Goal: Check status: Check status

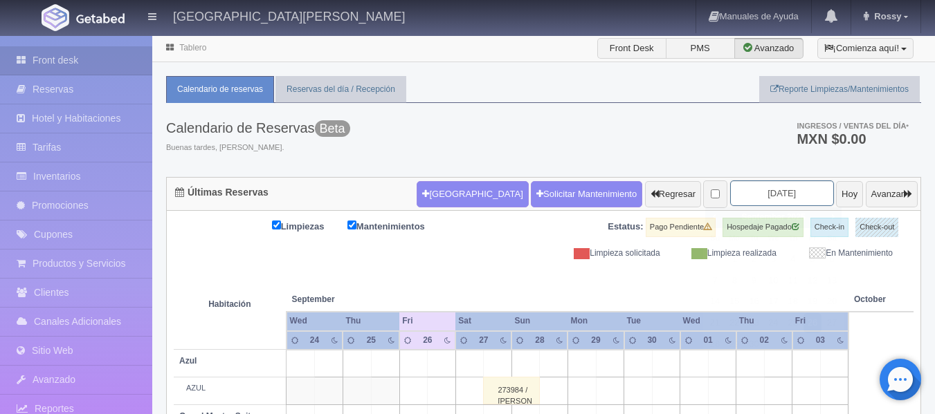
click at [793, 191] on input "[DATE]" at bounding box center [782, 194] width 104 height 26
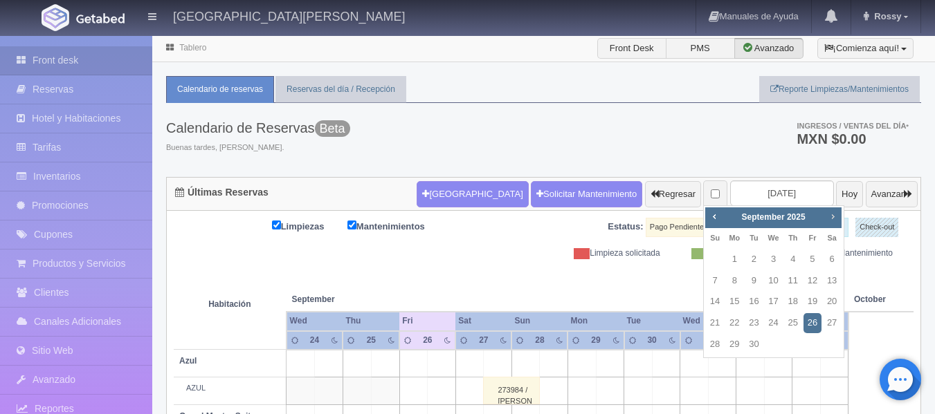
click at [835, 219] on span "Next" at bounding box center [832, 216] width 11 height 11
click at [739, 342] on link "29" at bounding box center [734, 345] width 18 height 20
type input "[DATE]"
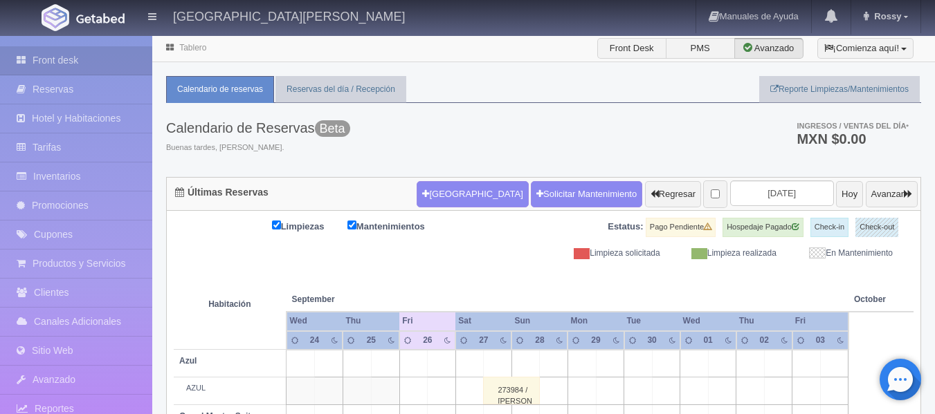
scroll to position [4, 0]
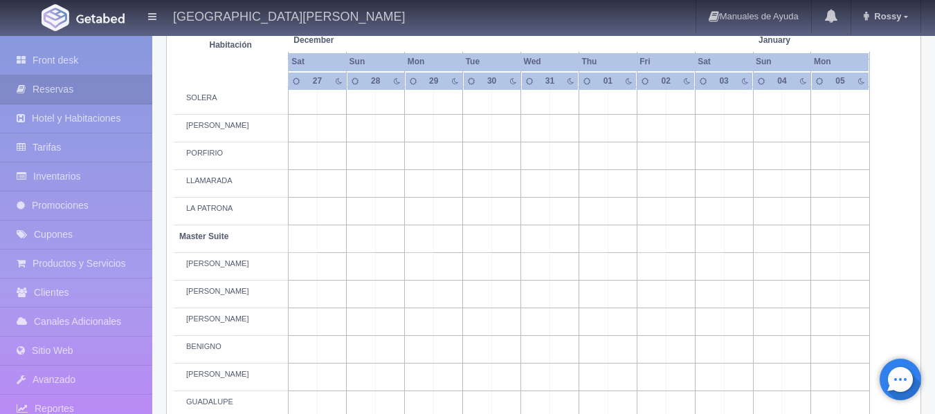
scroll to position [415, 0]
